Goal: Transaction & Acquisition: Purchase product/service

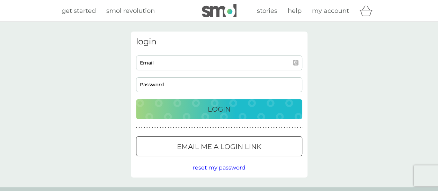
scroll to position [69, 0]
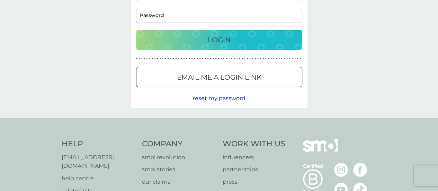
type input "[EMAIL_ADDRESS][DOMAIN_NAME]"
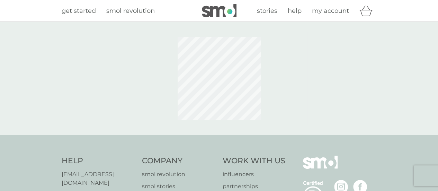
scroll to position [55, 0]
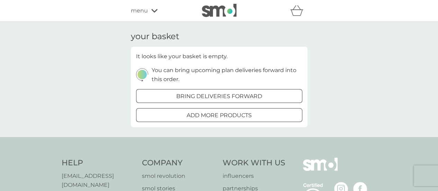
click at [148, 9] on div "menu" at bounding box center [160, 10] width 59 height 9
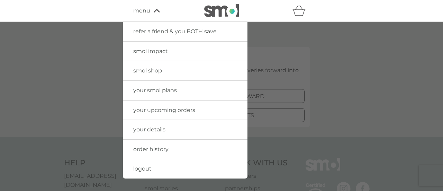
click at [159, 146] on span "order history" at bounding box center [150, 149] width 35 height 7
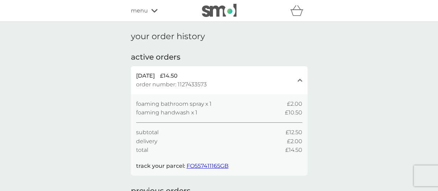
click at [142, 9] on span "menu" at bounding box center [139, 10] width 17 height 9
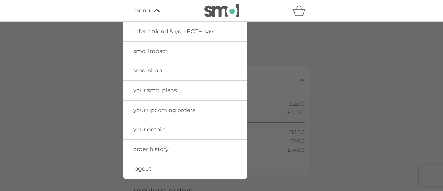
click at [144, 69] on span "smol shop" at bounding box center [147, 70] width 29 height 7
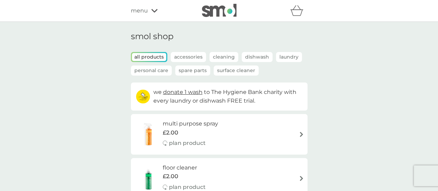
click at [149, 70] on p "Personal Care" at bounding box center [151, 70] width 41 height 10
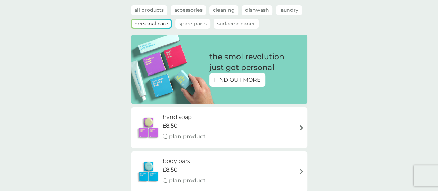
scroll to position [35, 0]
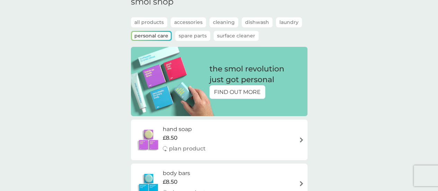
click at [146, 18] on p "all products" at bounding box center [149, 22] width 36 height 10
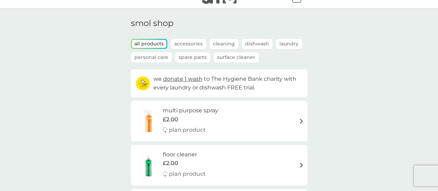
scroll to position [0, 0]
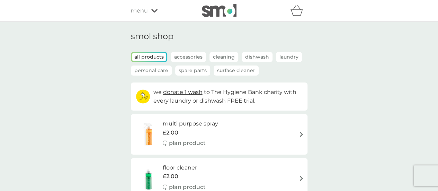
click at [217, 56] on p "Cleaning" at bounding box center [223, 57] width 29 height 10
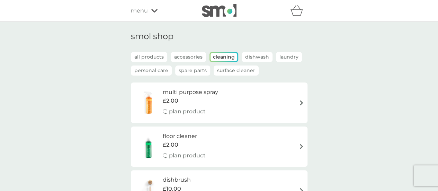
click at [188, 70] on p "Spare Parts" at bounding box center [192, 70] width 35 height 10
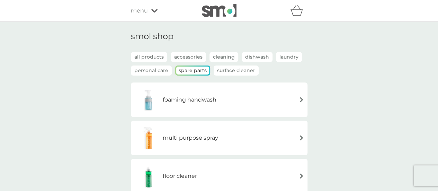
click at [185, 96] on h6 "foaming handwash" at bounding box center [190, 99] width 54 height 9
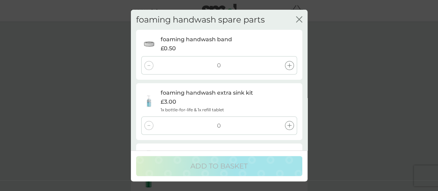
click at [289, 127] on icon at bounding box center [289, 125] width 4 height 4
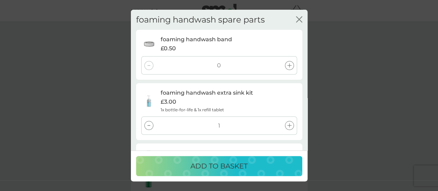
click at [223, 166] on p "ADD TO BASKET" at bounding box center [218, 165] width 57 height 11
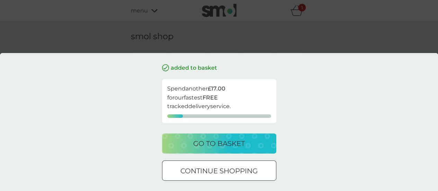
click at [227, 140] on p "go to basket" at bounding box center [219, 143] width 52 height 11
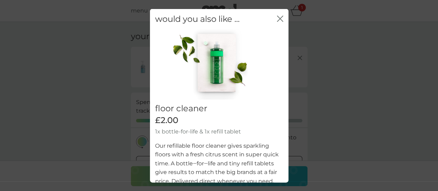
click at [277, 17] on icon "close" at bounding box center [280, 18] width 6 height 6
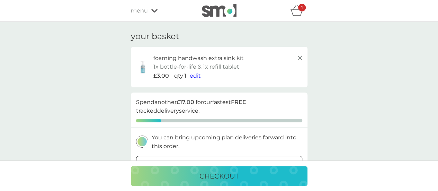
click at [219, 174] on p "checkout" at bounding box center [218, 175] width 39 height 11
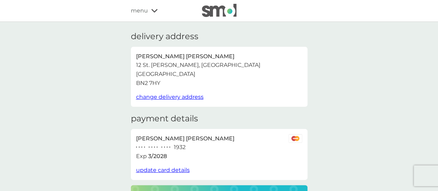
click at [160, 169] on span "update card details" at bounding box center [163, 169] width 54 height 7
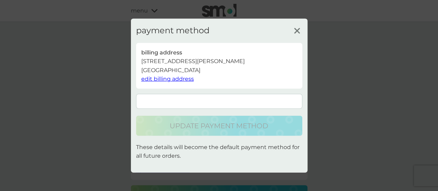
click at [131, 172] on nordpass-autofill-portal at bounding box center [131, 172] width 0 height 0
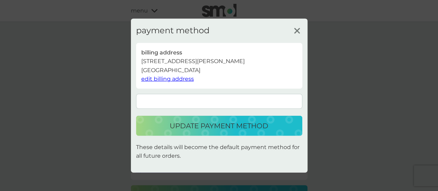
click at [209, 119] on button "update payment method" at bounding box center [219, 126] width 166 height 20
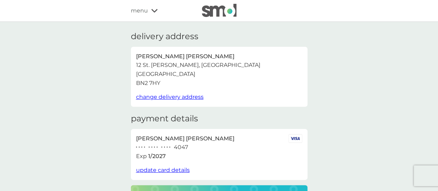
click at [170, 169] on span "update card details" at bounding box center [163, 169] width 54 height 7
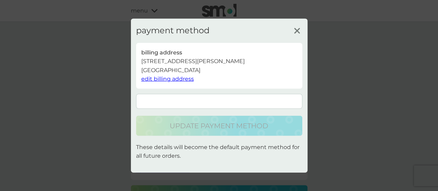
click at [174, 54] on p "billing address" at bounding box center [161, 52] width 41 height 9
click at [177, 78] on span "edit billing address" at bounding box center [167, 78] width 53 height 7
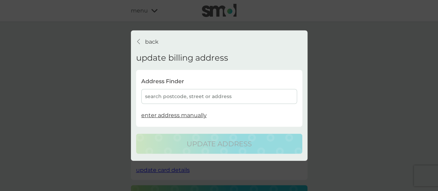
click at [147, 38] on p "back" at bounding box center [151, 41] width 13 height 9
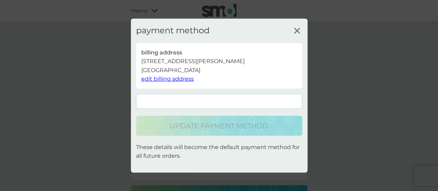
click at [296, 27] on icon at bounding box center [297, 30] width 10 height 10
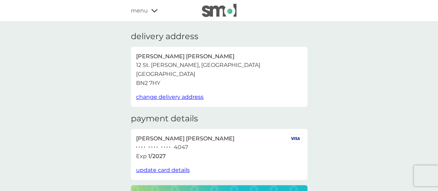
click at [186, 97] on span "change delivery address" at bounding box center [169, 96] width 67 height 7
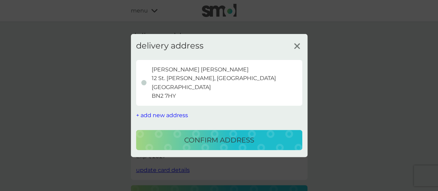
click at [166, 66] on p "Chris Wilson 12 St. Aubyns Mead, Rottingdean Brighton BN2 7HY" at bounding box center [214, 82] width 124 height 35
click at [167, 115] on span "+ add new address" at bounding box center [162, 115] width 52 height 7
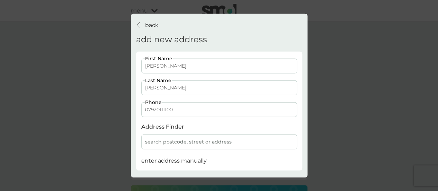
click at [172, 67] on input "Chris" at bounding box center [219, 65] width 156 height 15
type input "C"
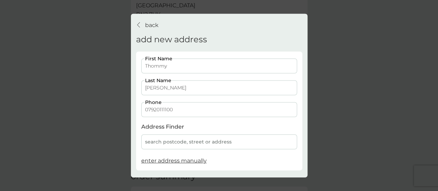
scroll to position [69, 0]
type input "Thommy"
click at [144, 24] on div "back back" at bounding box center [147, 24] width 22 height 9
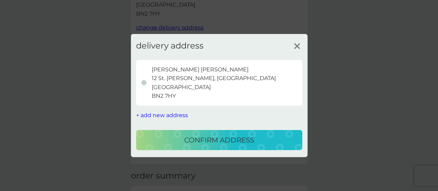
click at [298, 45] on line at bounding box center [296, 45] width 5 height 5
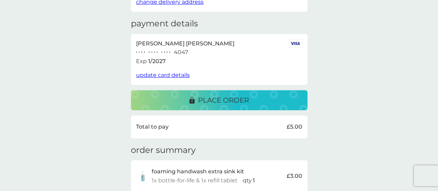
scroll to position [104, 0]
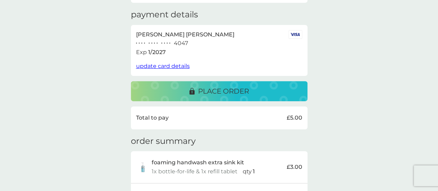
click at [171, 65] on span "update card details" at bounding box center [163, 66] width 54 height 7
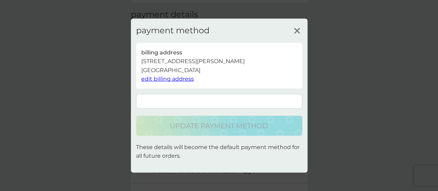
click at [200, 97] on form at bounding box center [219, 101] width 166 height 15
click at [79, 22] on div "payment method billing address 12 St. Aubyns Mead, Rottingdean, BN2 7HY, Bright…" at bounding box center [219, 95] width 438 height 191
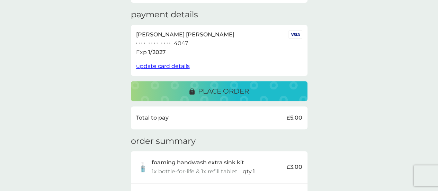
click at [163, 65] on span "update card details" at bounding box center [163, 66] width 54 height 7
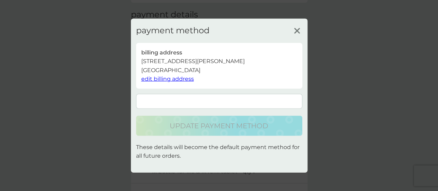
click at [275, 5] on div "payment method billing address 12 St. Aubyns Mead, Rottingdean, BN2 7HY, Bright…" at bounding box center [219, 95] width 438 height 191
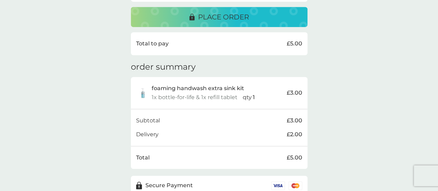
scroll to position [138, 0]
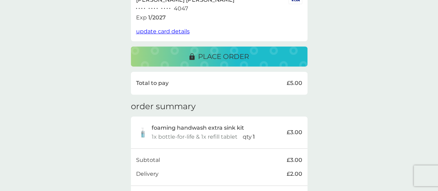
click at [226, 55] on p "place order" at bounding box center [223, 56] width 51 height 11
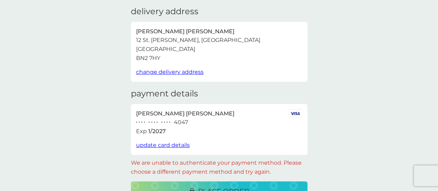
scroll to position [35, 0]
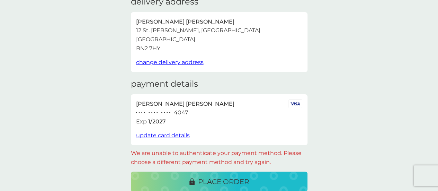
click at [177, 134] on span "update card details" at bounding box center [163, 135] width 54 height 7
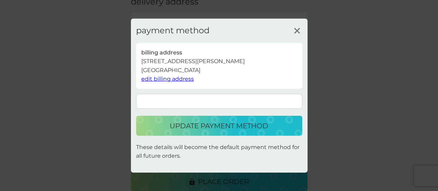
click at [228, 124] on p "update payment method" at bounding box center [219, 125] width 99 height 11
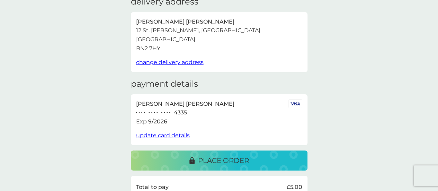
click at [233, 156] on p "place order" at bounding box center [223, 160] width 51 height 11
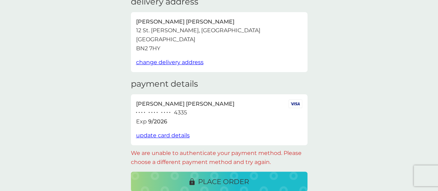
click at [178, 135] on span "update card details" at bounding box center [163, 135] width 54 height 7
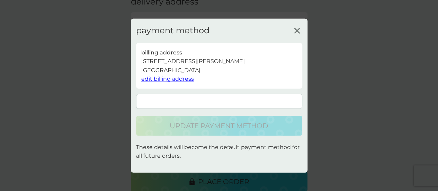
click at [172, 78] on span "edit billing address" at bounding box center [167, 78] width 53 height 7
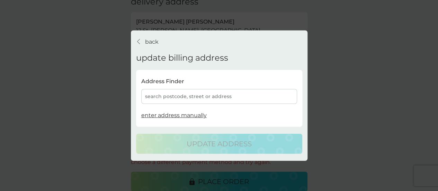
click at [150, 36] on div "back back update billing address Address Finder search postcode, street or addr…" at bounding box center [219, 95] width 177 height 130
click at [151, 39] on p "back" at bounding box center [151, 41] width 13 height 9
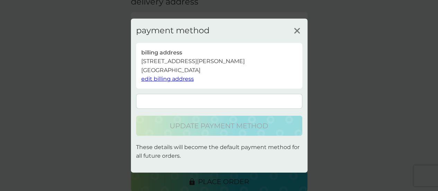
click at [200, 96] on form at bounding box center [219, 101] width 166 height 15
click at [319, 27] on div "payment method billing address 12 St. Aubyns Mead, Rottingdean, BN2 7HY, Bright…" at bounding box center [219, 95] width 438 height 191
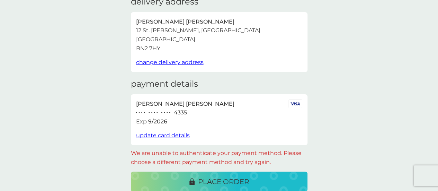
click at [173, 132] on button "update card details" at bounding box center [163, 135] width 54 height 9
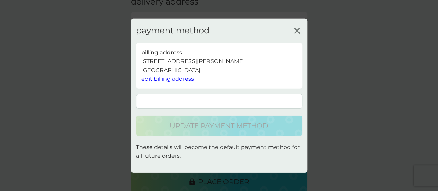
click at [210, 98] on form at bounding box center [219, 101] width 166 height 15
click at [199, 97] on form at bounding box center [219, 101] width 166 height 15
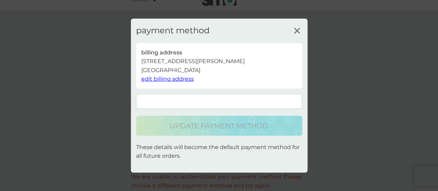
scroll to position [0, 0]
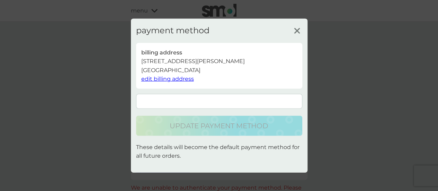
click at [0, 0] on nordpass-autofill-portal at bounding box center [0, 0] width 0 height 0
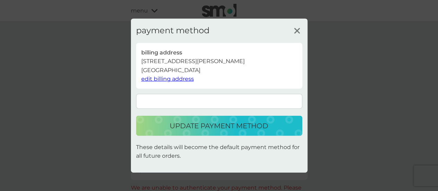
click at [200, 122] on p "update payment method" at bounding box center [219, 125] width 99 height 11
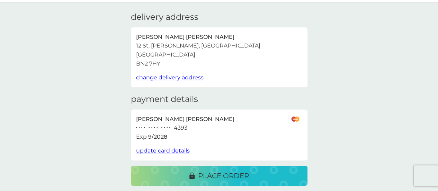
scroll to position [35, 0]
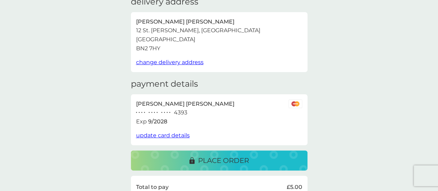
click at [226, 155] on p "place order" at bounding box center [223, 160] width 51 height 11
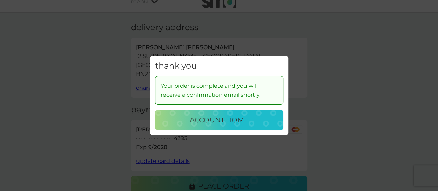
scroll to position [0, 0]
